Goal: Task Accomplishment & Management: Manage account settings

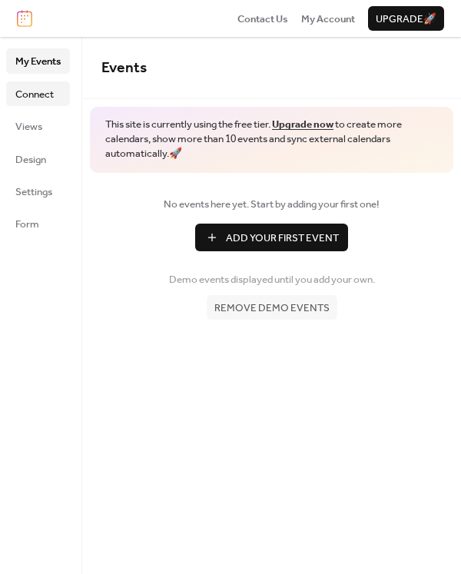
click at [34, 91] on span "Connect" at bounding box center [34, 94] width 38 height 15
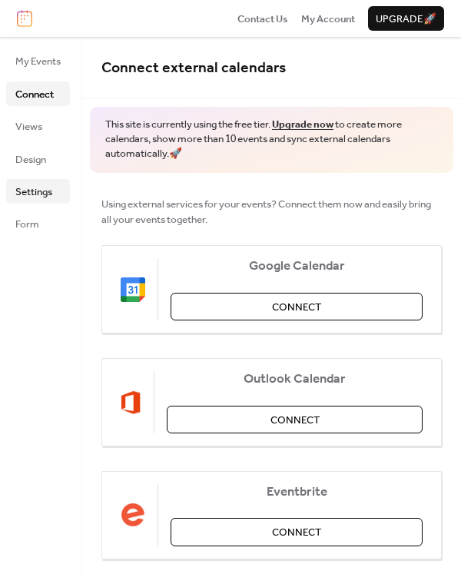
click at [35, 187] on span "Settings" at bounding box center [33, 191] width 37 height 15
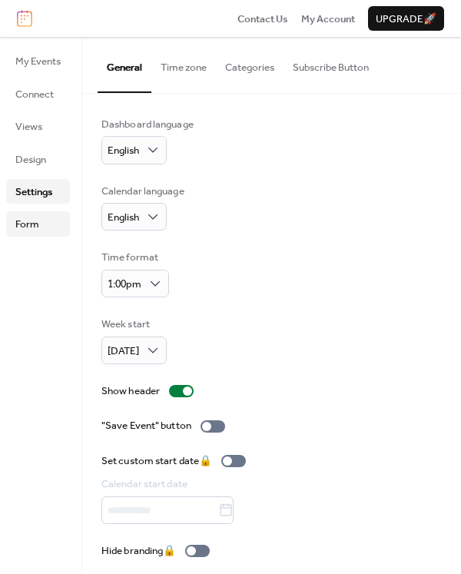
click at [38, 223] on span "Form" at bounding box center [27, 224] width 24 height 15
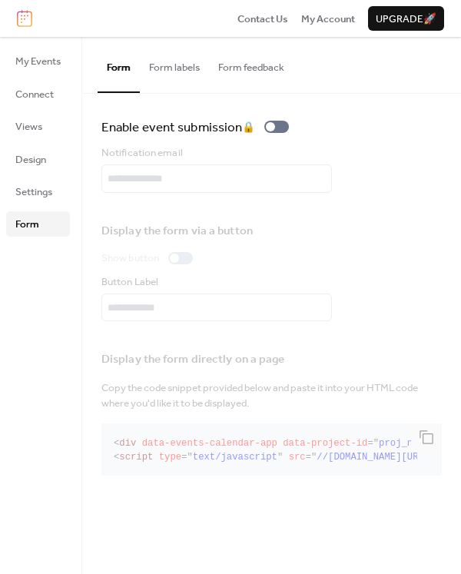
click at [192, 66] on button "Form labels" at bounding box center [174, 64] width 69 height 54
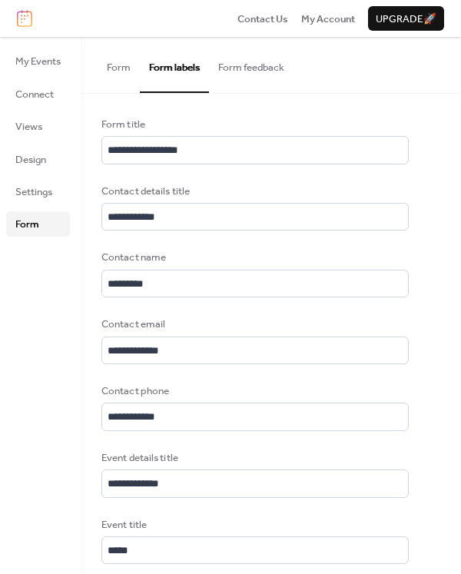
click at [127, 66] on button "Form" at bounding box center [119, 64] width 42 height 54
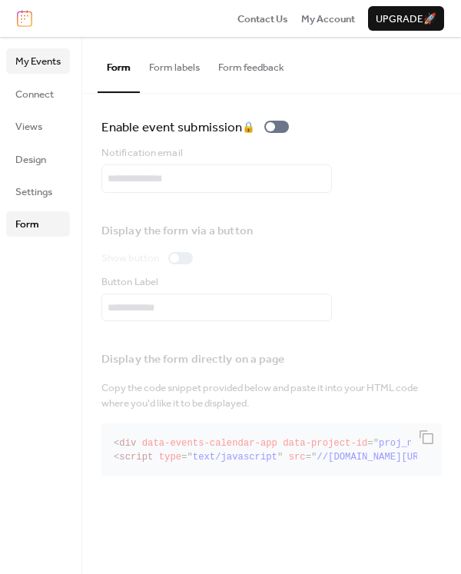
click at [41, 63] on span "My Events" at bounding box center [37, 61] width 45 height 15
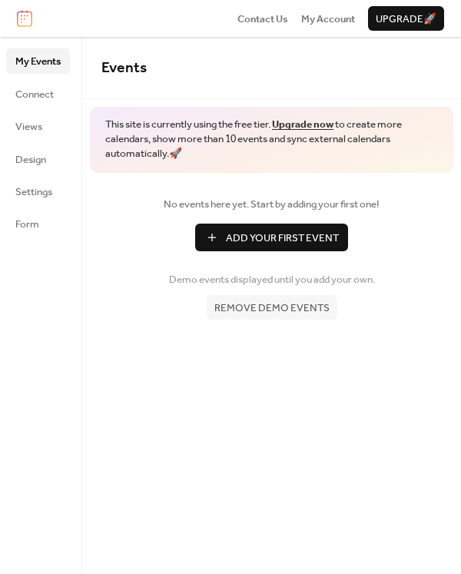
click at [259, 309] on span "Remove demo events" at bounding box center [271, 307] width 115 height 15
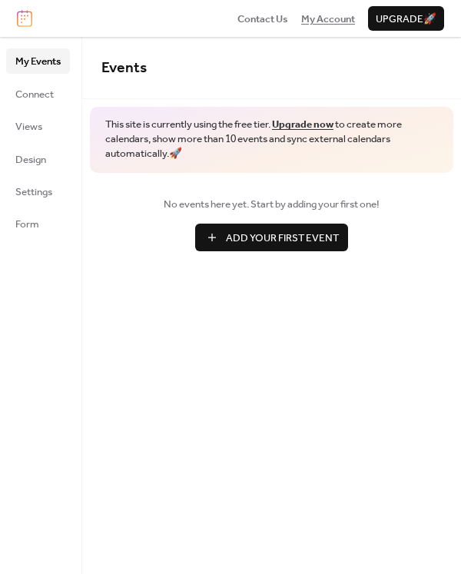
click at [328, 16] on span "My Account" at bounding box center [328, 19] width 54 height 15
